Goal: Transaction & Acquisition: Book appointment/travel/reservation

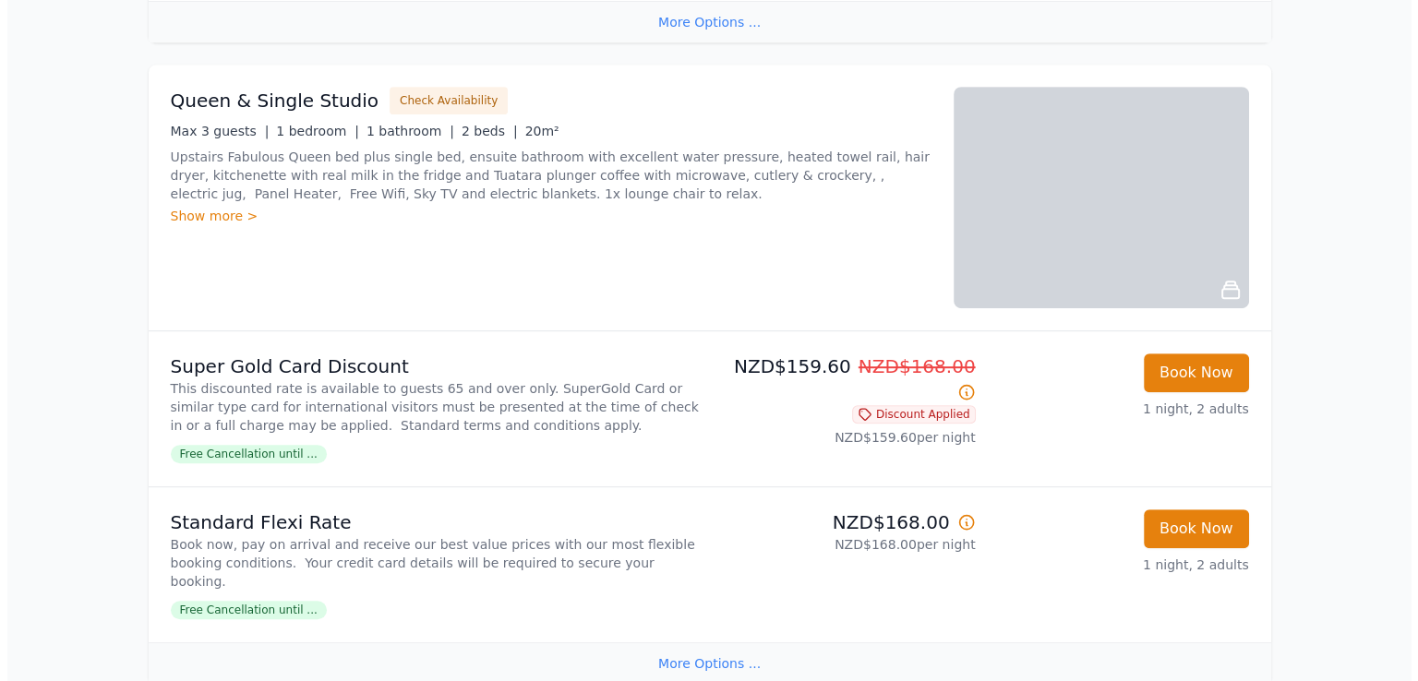
scroll to position [923, 0]
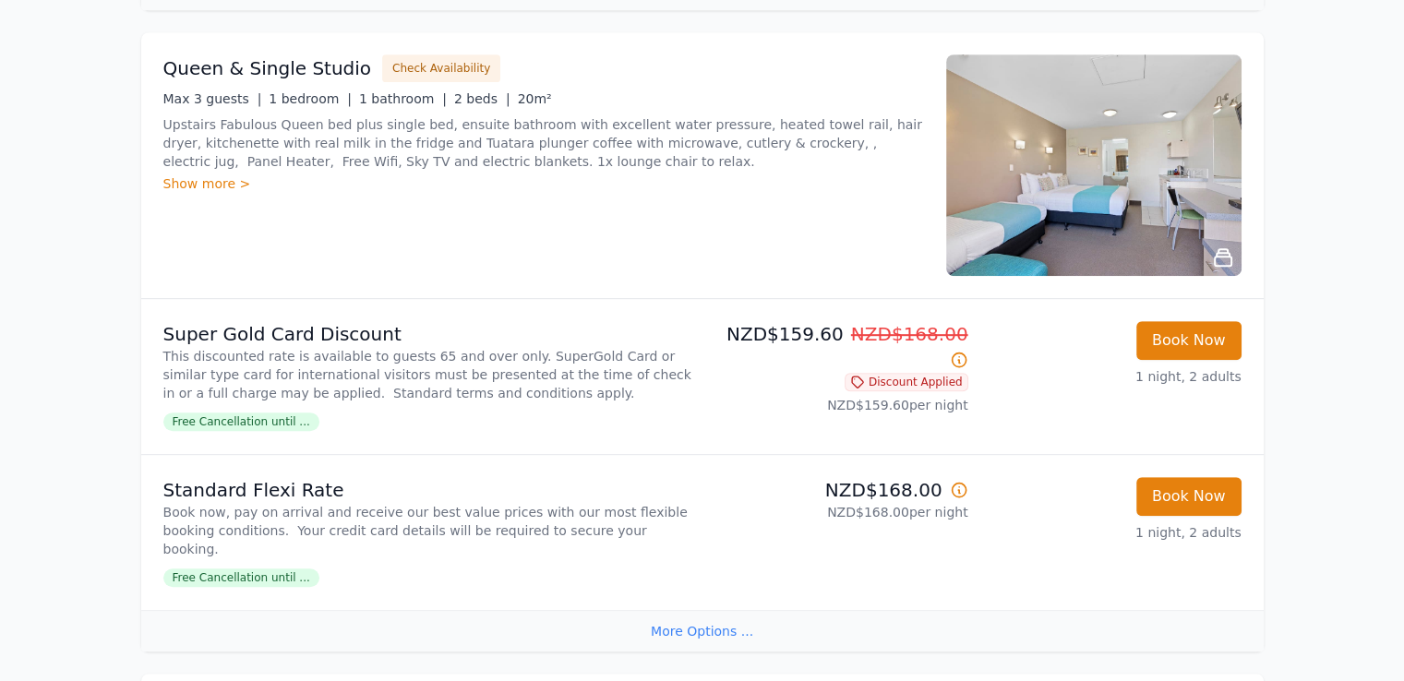
click at [1074, 197] on img at bounding box center [1093, 165] width 295 height 222
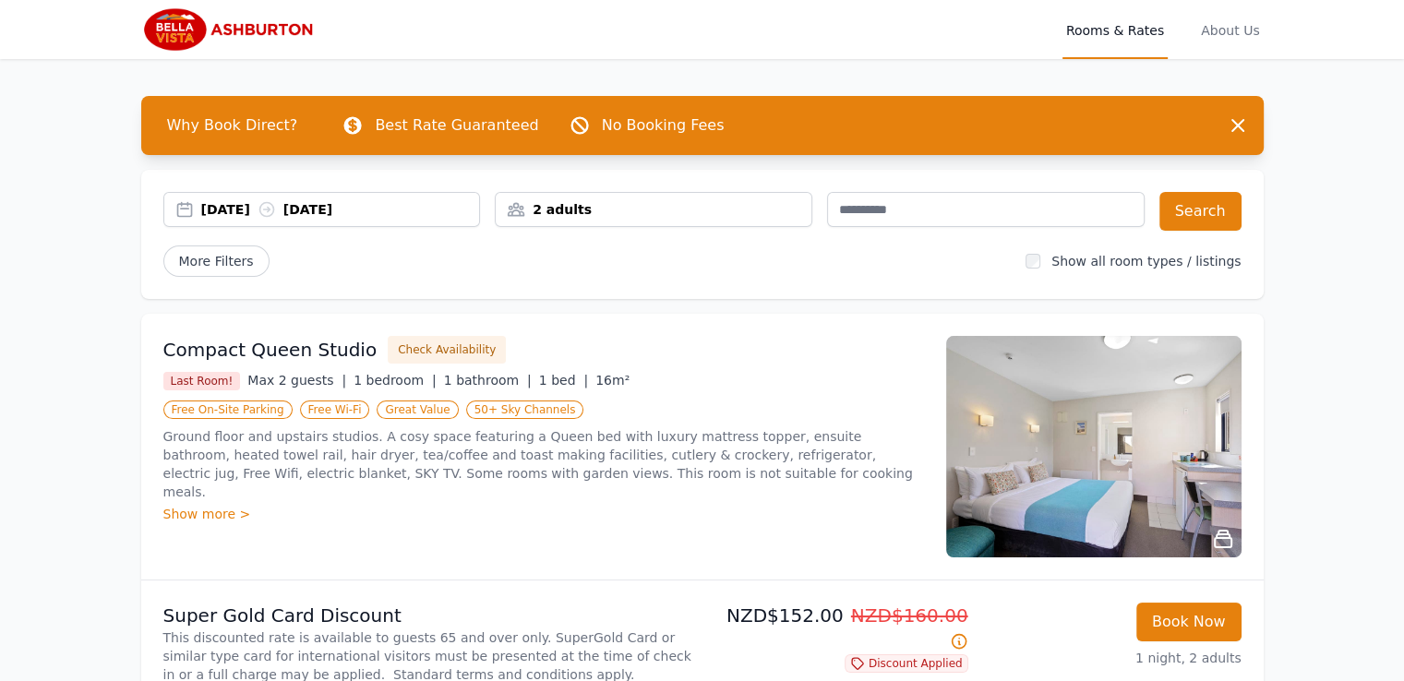
click at [178, 204] on div "05 Sep 2025 06 Sep 2025" at bounding box center [322, 209] width 316 height 18
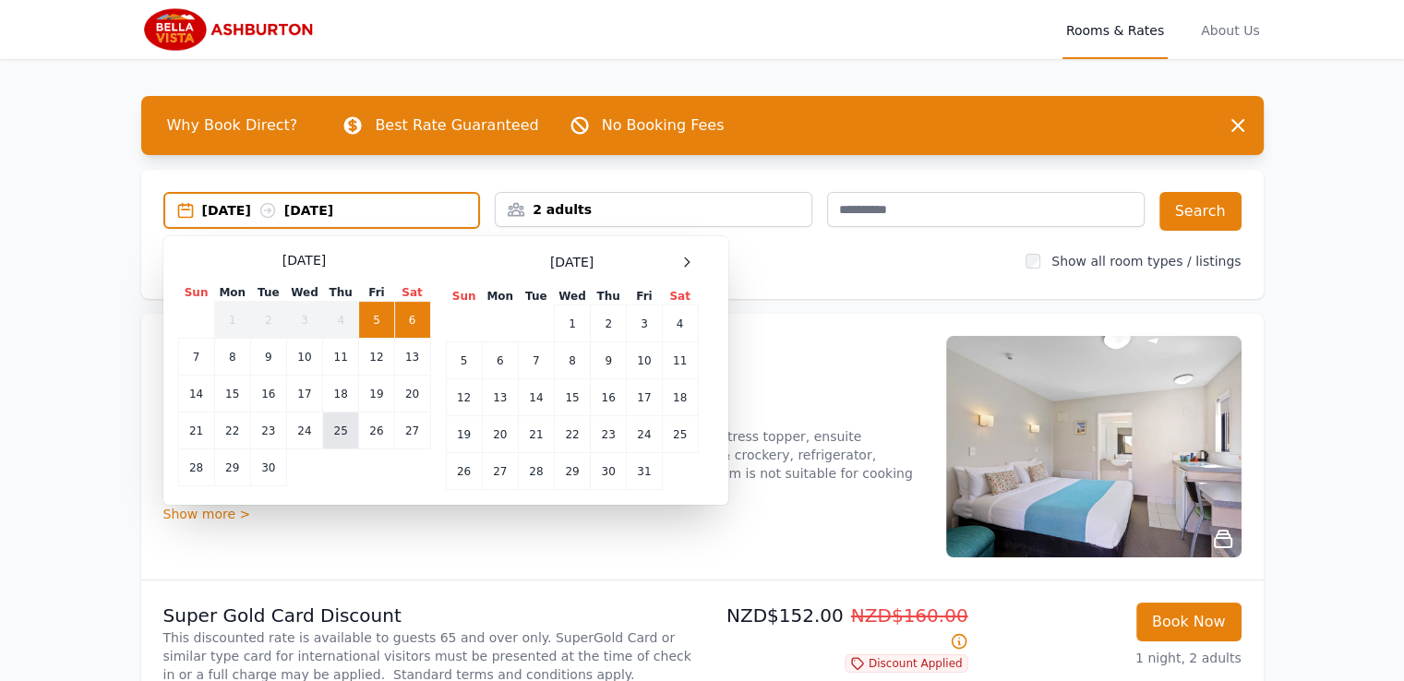
click at [342, 426] on td "25" at bounding box center [341, 431] width 36 height 37
click at [367, 424] on td "26" at bounding box center [376, 431] width 35 height 37
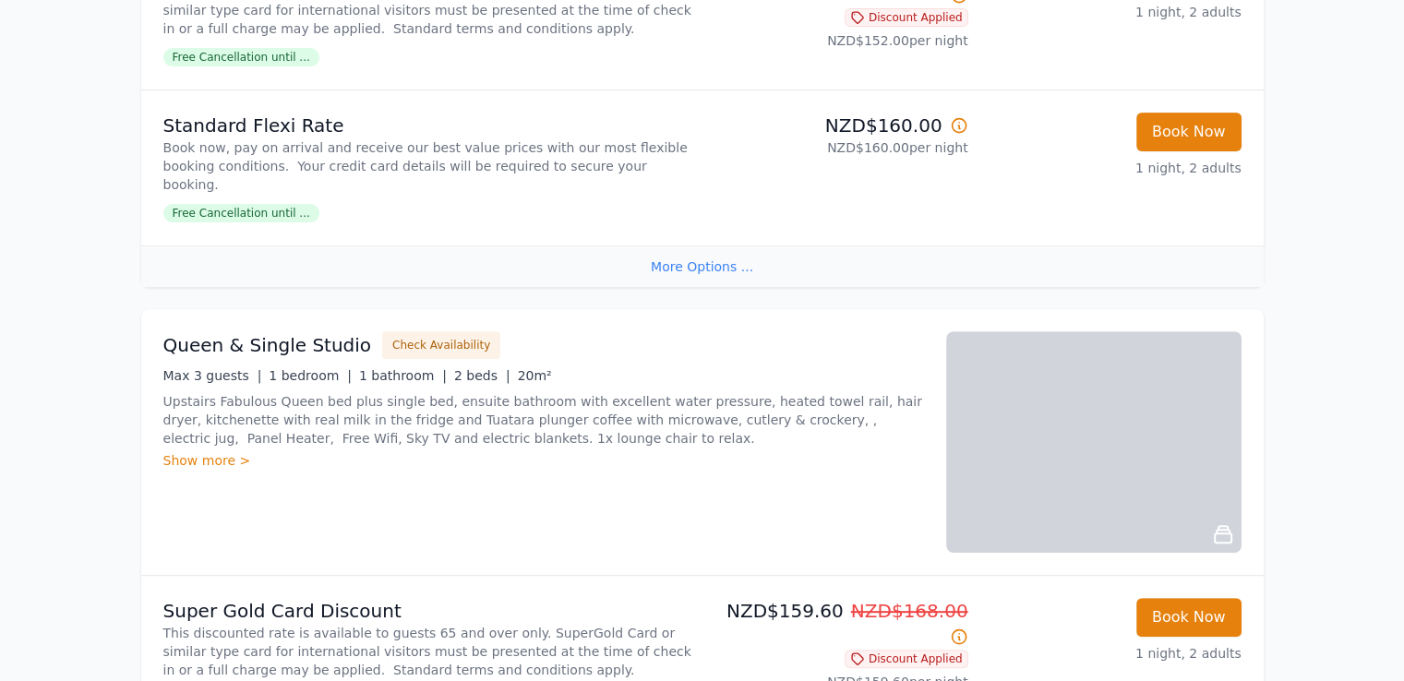
scroll to position [738, 0]
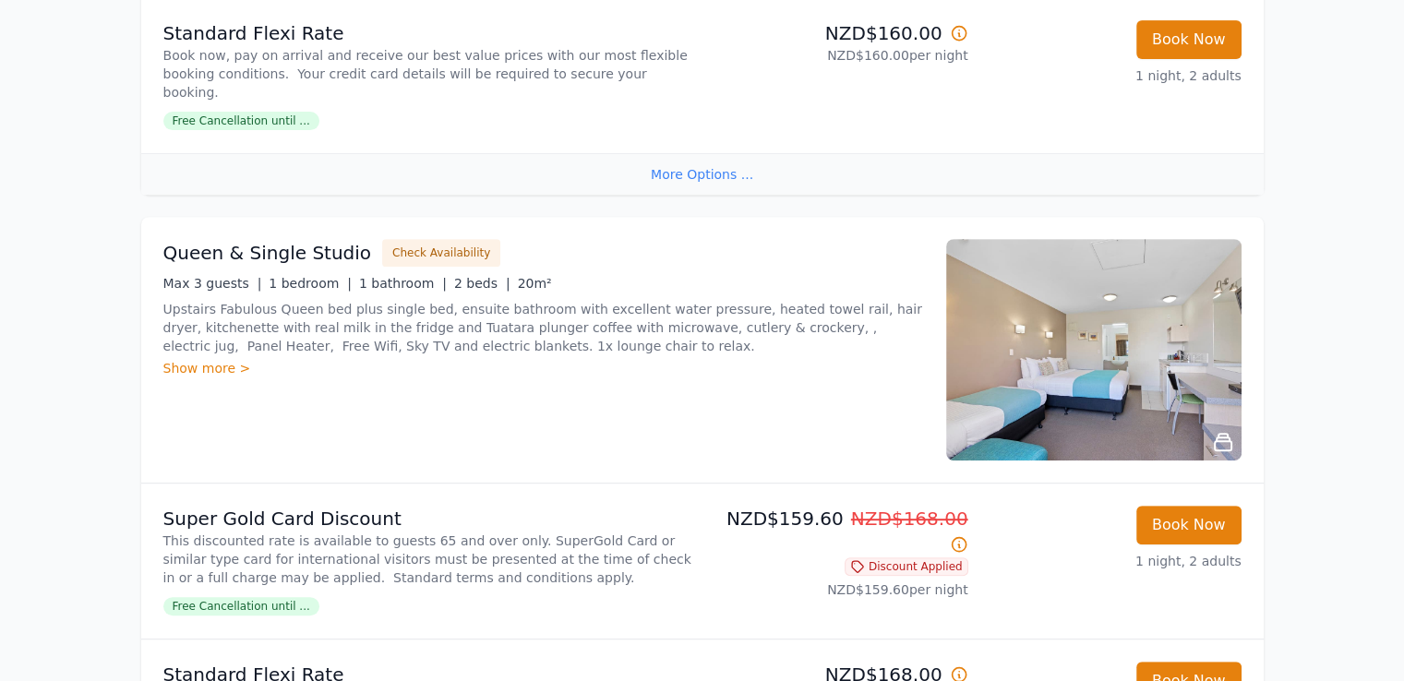
click at [184, 366] on div "Show more >" at bounding box center [543, 368] width 761 height 18
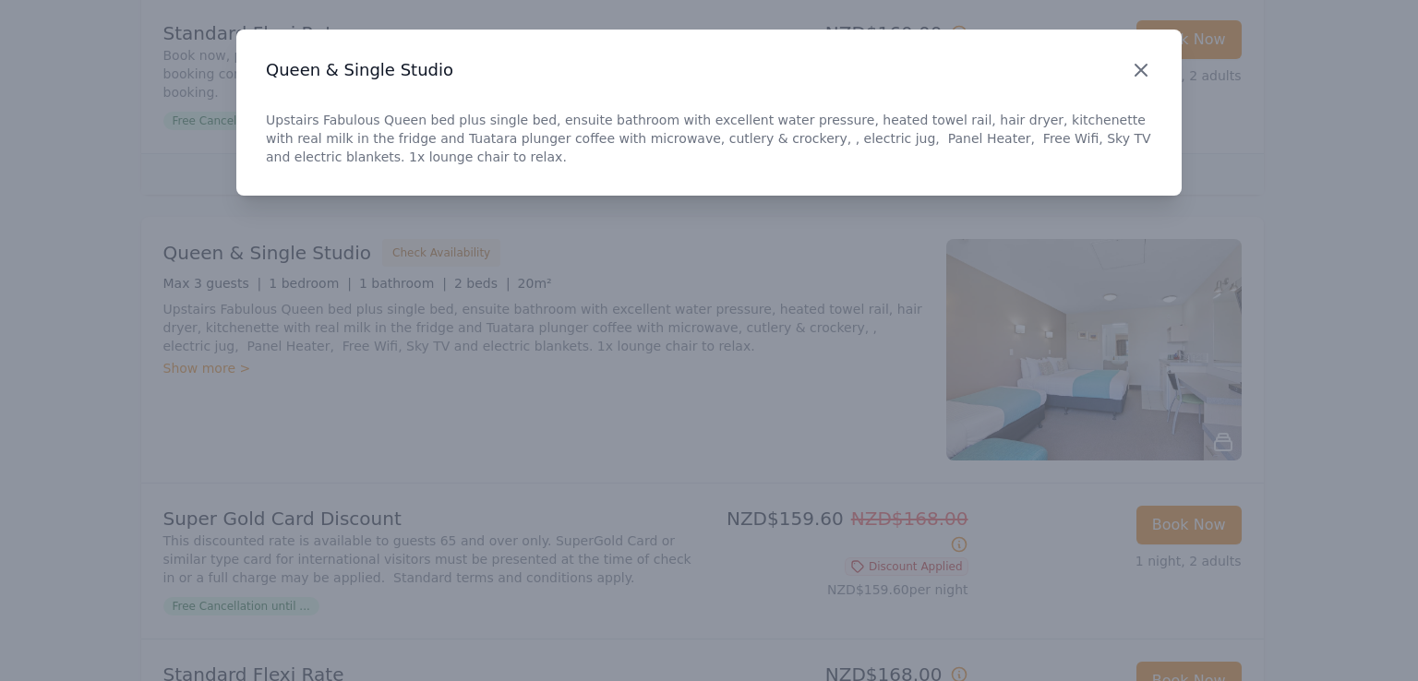
click at [1137, 67] on icon "button" at bounding box center [1140, 70] width 11 height 11
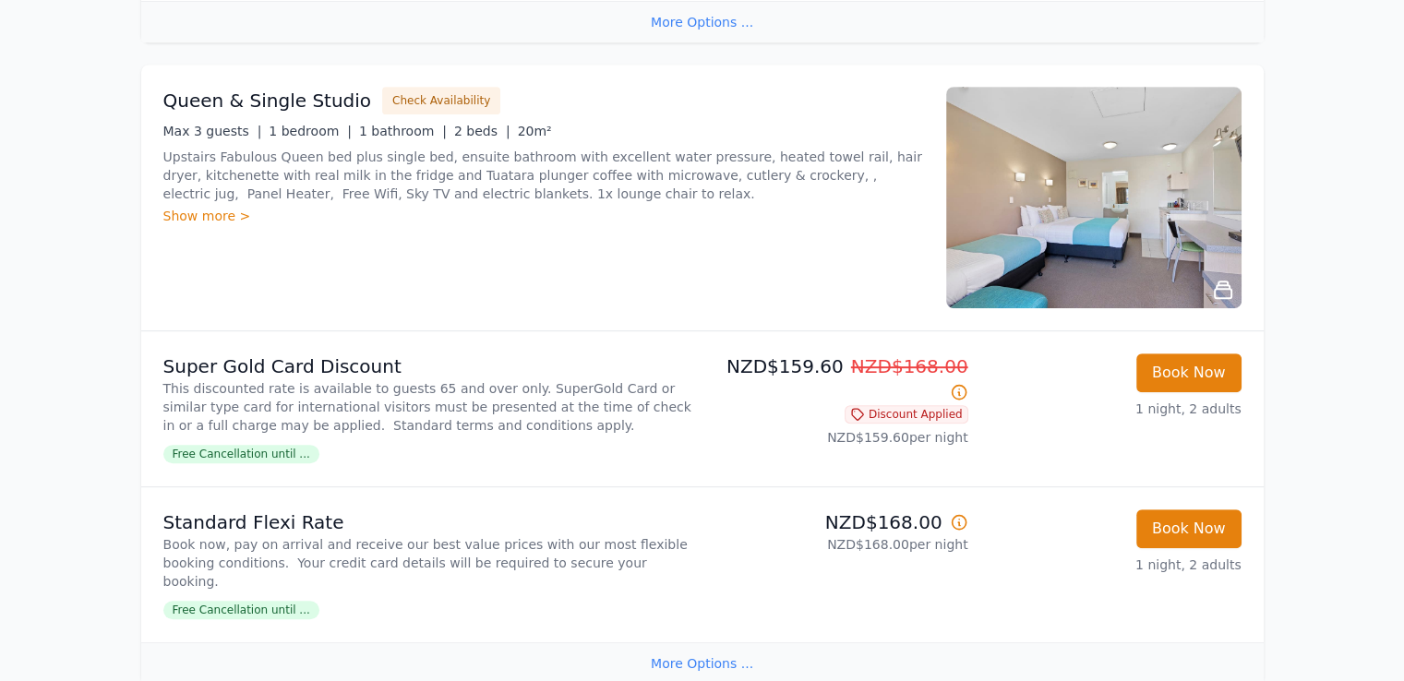
scroll to position [923, 0]
